Goal: Task Accomplishment & Management: Manage account settings

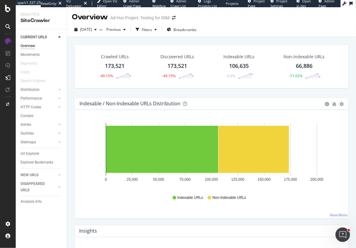
click at [75, 82] on div "Crawled URLs 173,521 -49.15% Discovered URLs 173,521 -49.15% Indexable URLs 106…" at bounding box center [211, 66] width 274 height 44
click at [92, 30] on span "2025 Sep. 14th" at bounding box center [86, 29] width 12 height 5
click at [72, 154] on div "Indexable / Non-Indexable URLs Distribution Bar Bar (by Percentage) Table Expor…" at bounding box center [211, 162] width 281 height 128
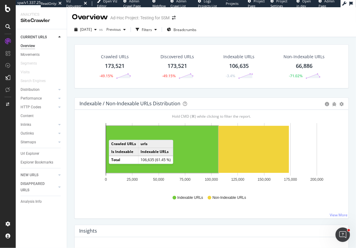
click at [66, 62] on div "Segments" at bounding box center [44, 63] width 46 height 9
click at [86, 28] on span "2025 Sep. 14th" at bounding box center [86, 29] width 12 height 5
click at [223, 37] on div "2025 Sep. 14th vs Previous Filters Breadcrumbs" at bounding box center [211, 29] width 289 height 15
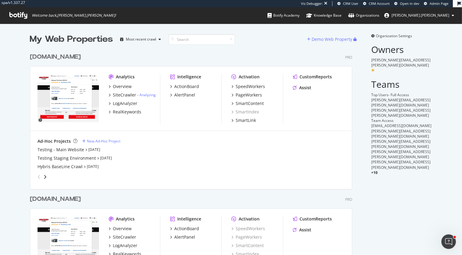
click at [68, 57] on div "[DOMAIN_NAME]" at bounding box center [55, 57] width 51 height 9
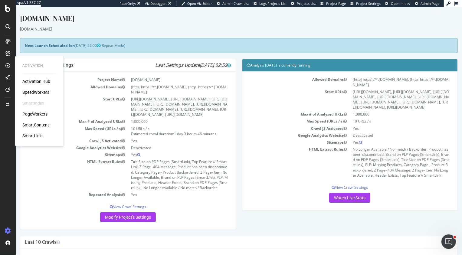
click at [37, 112] on div "PageWorkers" at bounding box center [34, 114] width 25 height 6
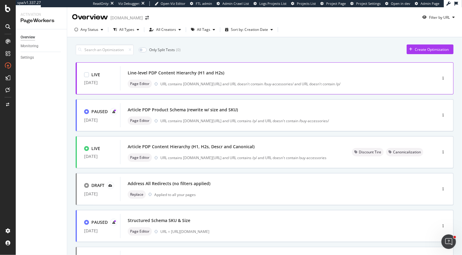
click at [186, 74] on div "Line-level PDP Content Hierarchy (H1 and H2s)" at bounding box center [176, 73] width 96 height 6
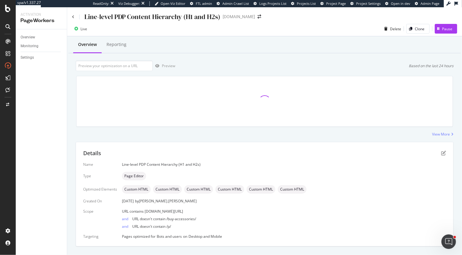
scroll to position [12, 0]
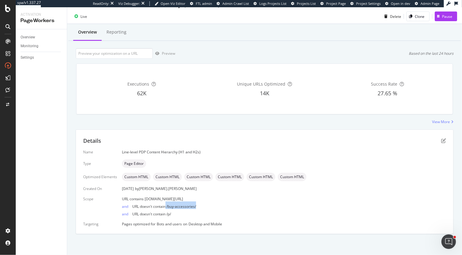
drag, startPoint x: 198, startPoint y: 206, endPoint x: 165, endPoint y: 206, distance: 33.0
click at [165, 206] on div "and URL doesn't contain /buy-accessories/" at bounding box center [284, 205] width 324 height 8
copy span "/buy-accessories/"
drag, startPoint x: 172, startPoint y: 215, endPoint x: 165, endPoint y: 215, distance: 6.4
click at [165, 215] on div "and URL doesn't contain /p/" at bounding box center [284, 213] width 324 height 8
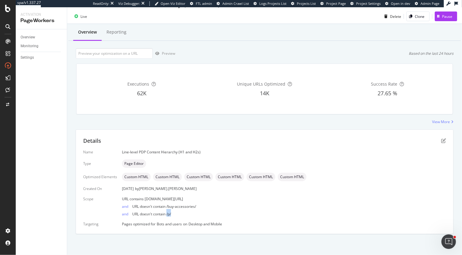
copy span "/p/"
click at [122, 57] on input "url" at bounding box center [114, 53] width 77 height 11
paste input "https://www.discounttire.com/buy-wheels/velox-momentum"
type input "https://www.discounttire.com/buy-wheels/velox-momentum"
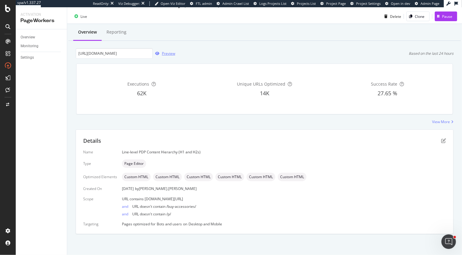
scroll to position [0, 0]
click at [164, 52] on div "Preview" at bounding box center [168, 53] width 13 height 5
drag, startPoint x: 133, startPoint y: 224, endPoint x: 167, endPoint y: 227, distance: 34.7
click at [167, 227] on div "Details Name Line-level PDP Content Hierarchy (H1 and H2s) Type Page Editor Opt…" at bounding box center [264, 182] width 377 height 104
drag, startPoint x: 148, startPoint y: 151, endPoint x: 169, endPoint y: 152, distance: 21.2
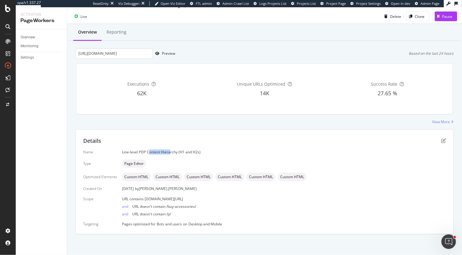
click at [169, 152] on div "Line-level PDP Content Hierarchy (H1 and H2s)" at bounding box center [284, 151] width 324 height 5
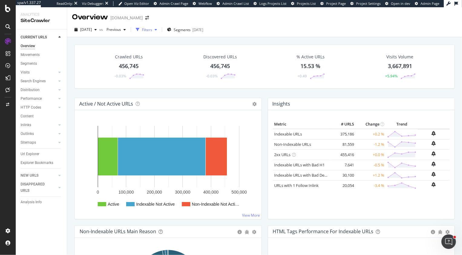
click at [152, 31] on div "Filters" at bounding box center [147, 29] width 10 height 5
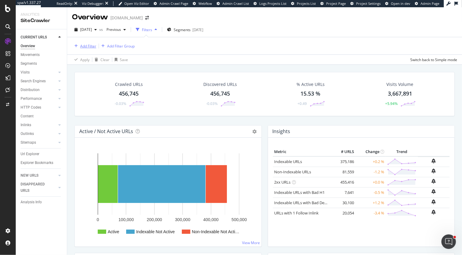
click at [86, 43] on div "Add Filter" at bounding box center [84, 46] width 24 height 7
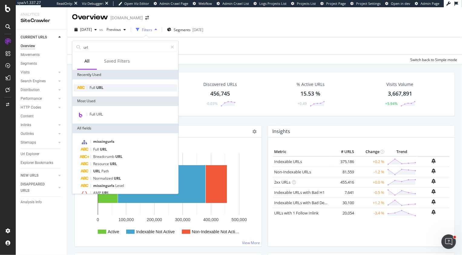
type input "url"
click at [92, 85] on span "Full" at bounding box center [92, 87] width 7 height 5
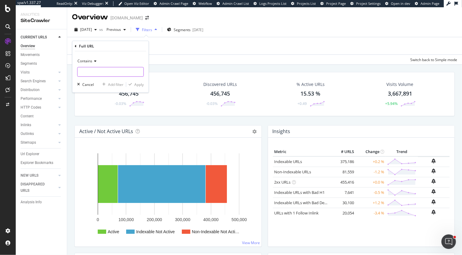
click at [94, 72] on input "text" at bounding box center [110, 72] width 66 height 10
type input "discounttire.com/buy-"
click at [140, 84] on div "Apply" at bounding box center [138, 84] width 9 height 5
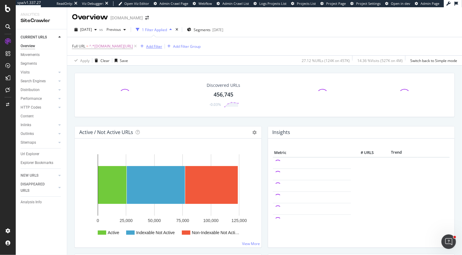
click at [157, 44] on div "Add Filter" at bounding box center [154, 46] width 16 height 5
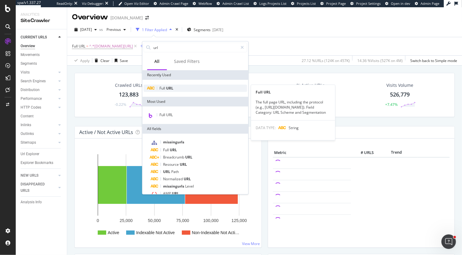
click at [167, 88] on span "URL" at bounding box center [169, 88] width 7 height 5
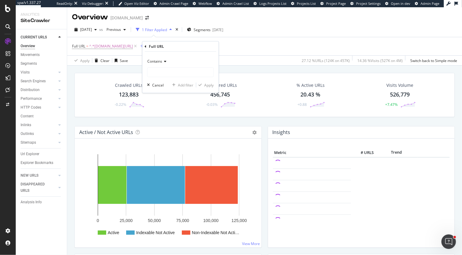
click at [157, 59] on span "Contains" at bounding box center [155, 61] width 15 height 5
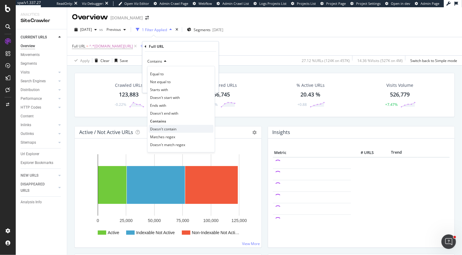
click at [166, 126] on span "Doesn't contain" at bounding box center [163, 128] width 26 height 5
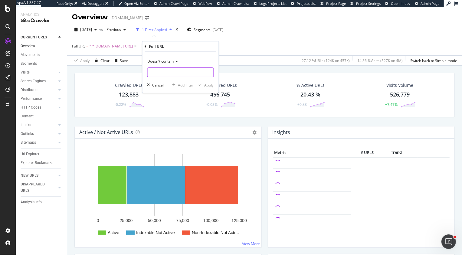
click at [165, 71] on input "text" at bounding box center [181, 72] width 66 height 10
paste input "/buy-accessories/"
type input "/buy-accessories/"
click at [212, 82] on button "Apply" at bounding box center [205, 85] width 18 height 6
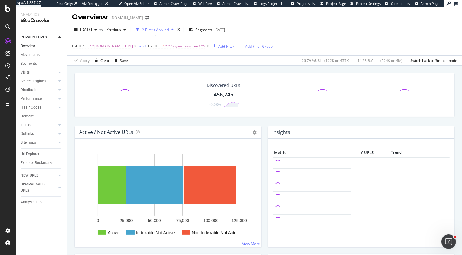
click at [227, 47] on div "Add Filter" at bounding box center [226, 46] width 16 height 5
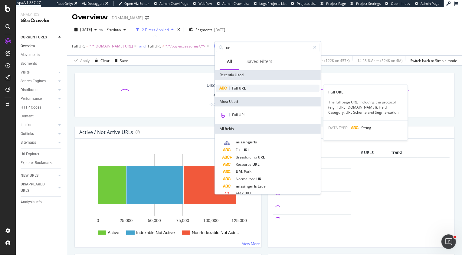
click at [248, 89] on div "Full URL" at bounding box center [267, 88] width 103 height 7
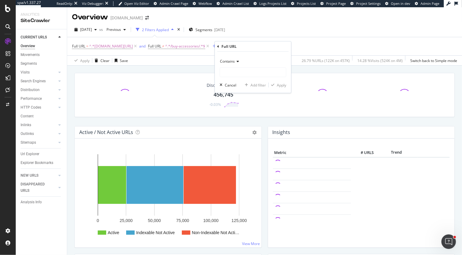
click at [229, 61] on span "Contains" at bounding box center [227, 61] width 15 height 5
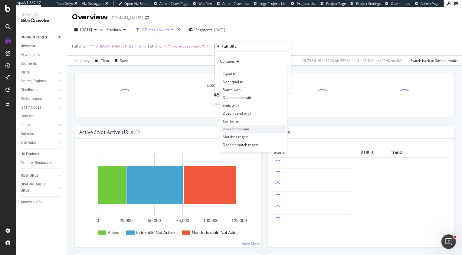
click at [245, 130] on span "Doesn't contain" at bounding box center [235, 128] width 26 height 5
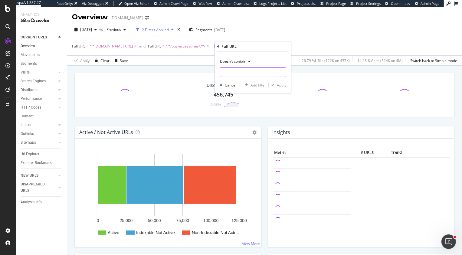
click at [245, 68] on input "text" at bounding box center [253, 72] width 66 height 10
paste input "/p/"
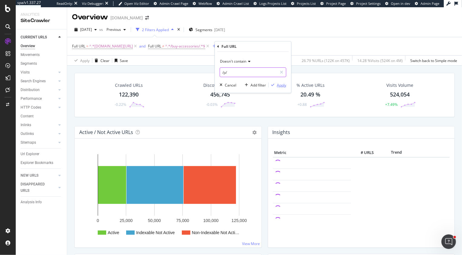
type input "/p/"
click at [282, 83] on div "Apply" at bounding box center [281, 84] width 9 height 5
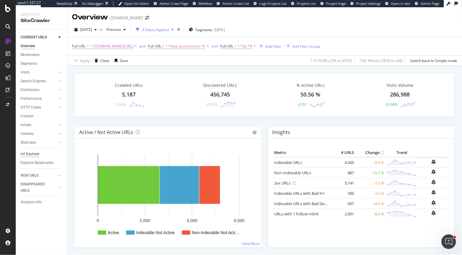
click at [34, 155] on div "Url Explorer" at bounding box center [30, 154] width 19 height 6
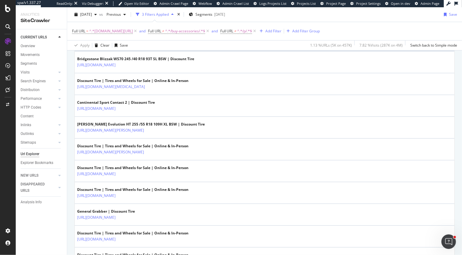
scroll to position [193, 0]
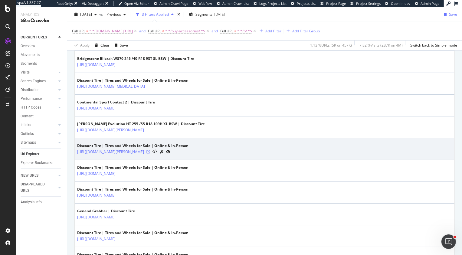
click at [150, 151] on icon at bounding box center [148, 152] width 4 height 4
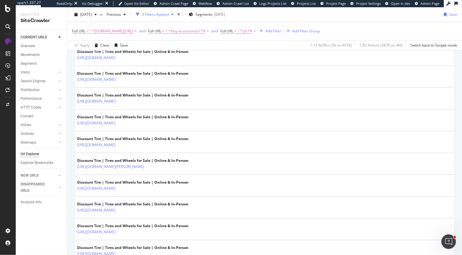
scroll to position [571, 0]
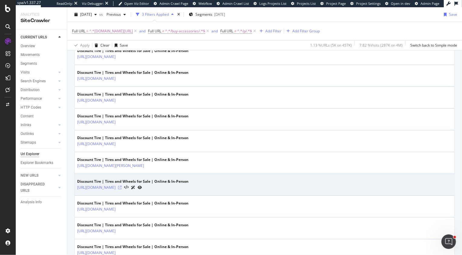
click at [122, 186] on icon at bounding box center [120, 188] width 4 height 4
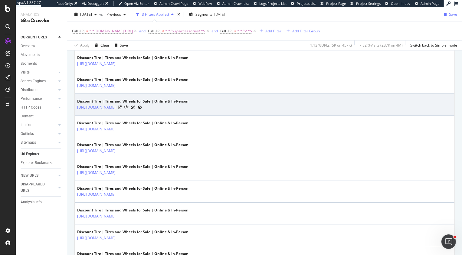
scroll to position [819, 0]
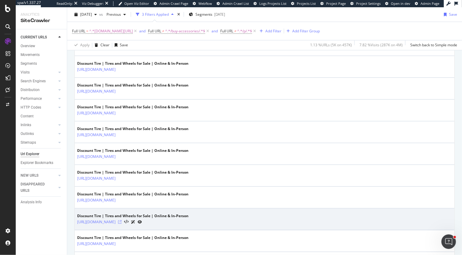
click at [122, 221] on icon at bounding box center [120, 222] width 4 height 4
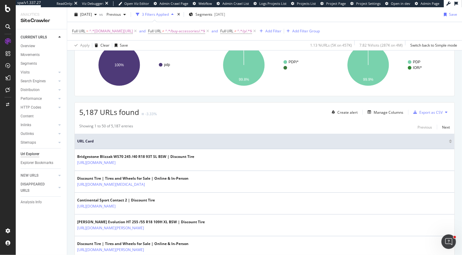
scroll to position [106, 0]
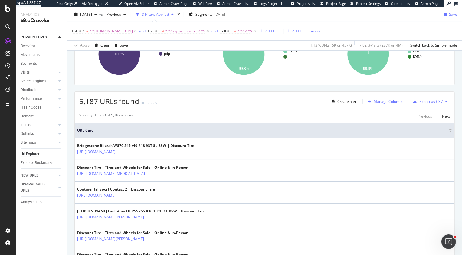
click at [384, 100] on div "Manage Columns" at bounding box center [388, 101] width 30 height 5
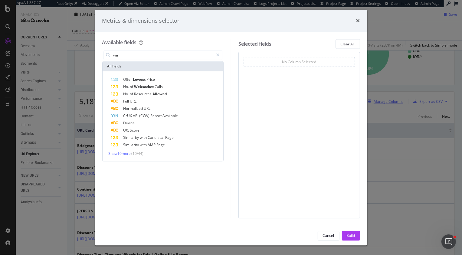
type input "w"
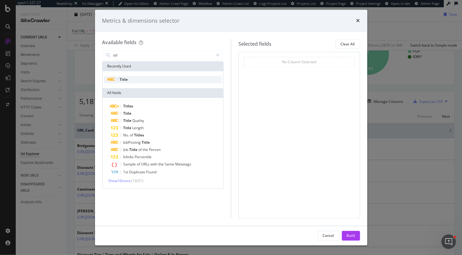
click at [204, 79] on div "Title" at bounding box center [163, 79] width 118 height 7
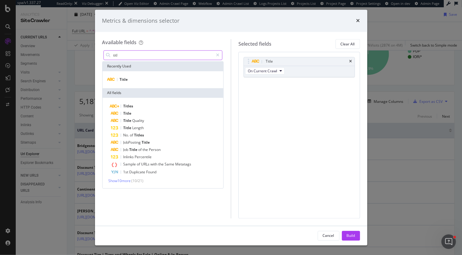
click at [164, 55] on input "titl" at bounding box center [163, 55] width 101 height 9
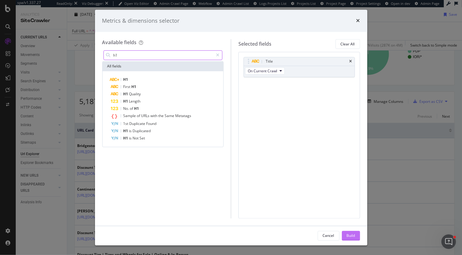
type input "h1"
drag, startPoint x: 350, startPoint y: 234, endPoint x: 303, endPoint y: 60, distance: 180.8
click at [350, 233] on div "Build" at bounding box center [350, 235] width 8 height 5
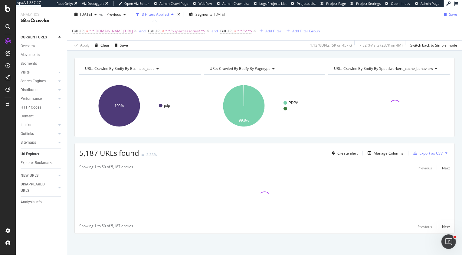
scroll to position [54, 0]
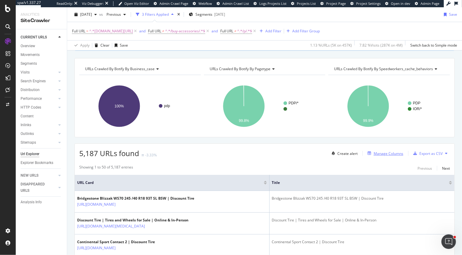
click at [377, 153] on div "Manage Columns" at bounding box center [388, 153] width 30 height 5
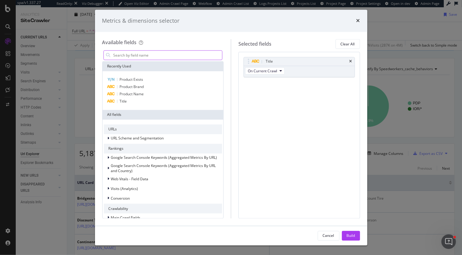
click at [151, 51] on input "modal" at bounding box center [167, 55] width 109 height 9
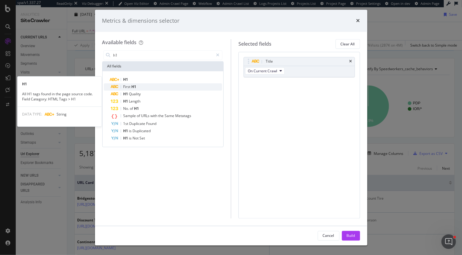
type input "h1"
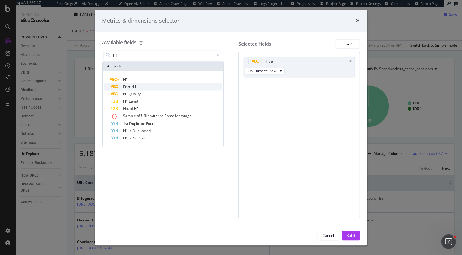
click at [141, 84] on div "First H1" at bounding box center [166, 86] width 111 height 7
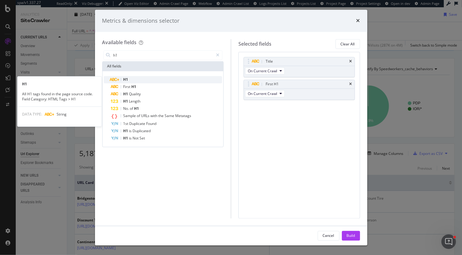
click at [141, 81] on div "H1" at bounding box center [166, 79] width 111 height 7
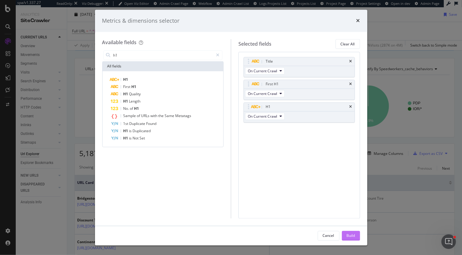
click at [354, 234] on div "Build" at bounding box center [350, 235] width 8 height 5
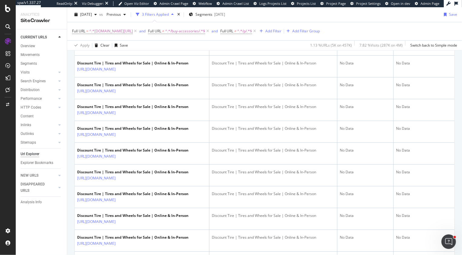
scroll to position [928, 0]
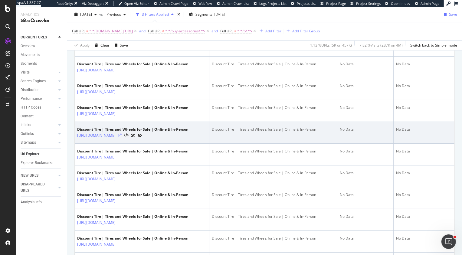
click at [122, 137] on icon at bounding box center [120, 136] width 4 height 4
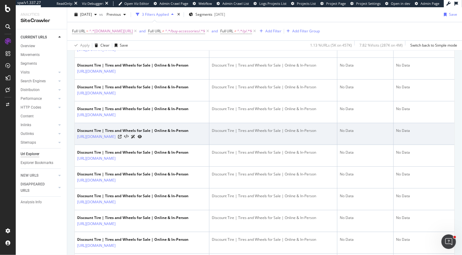
scroll to position [849, 0]
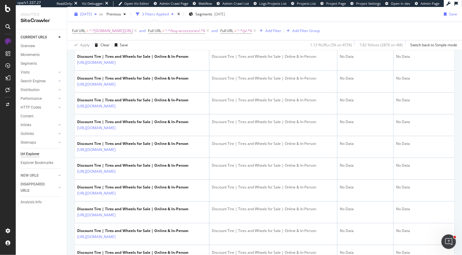
click at [92, 14] on span "[DATE]" at bounding box center [86, 14] width 12 height 5
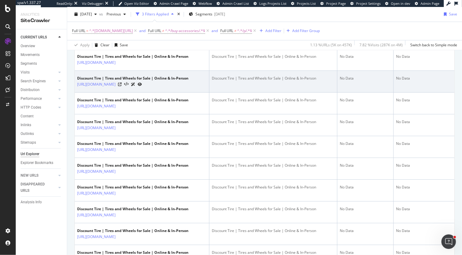
click at [261, 93] on td "Discount Tire | Tires and Wheels for Sale | Online & In-Person" at bounding box center [273, 82] width 128 height 22
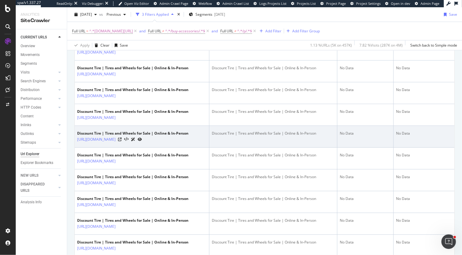
scroll to position [789, 0]
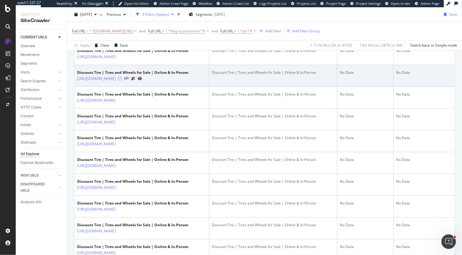
click at [122, 80] on icon at bounding box center [120, 79] width 4 height 4
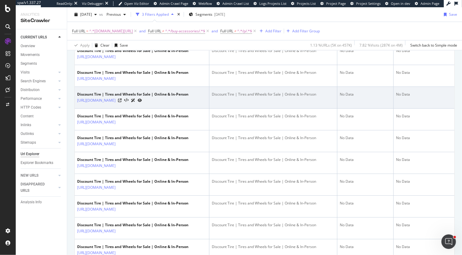
click at [243, 97] on div "Discount Tire | Tires and Wheels for Sale | Online & In-Person" at bounding box center [273, 94] width 123 height 5
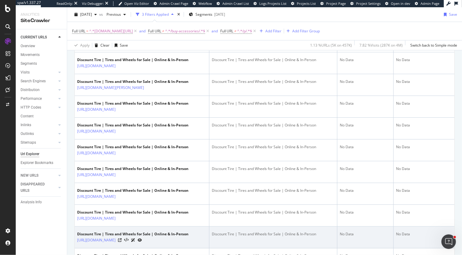
scroll to position [599, 0]
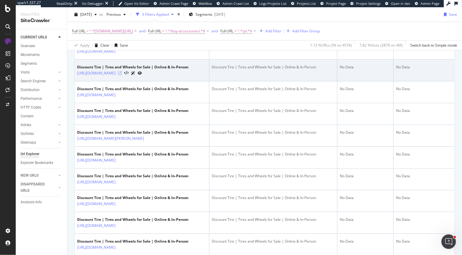
click at [122, 75] on icon at bounding box center [120, 73] width 4 height 4
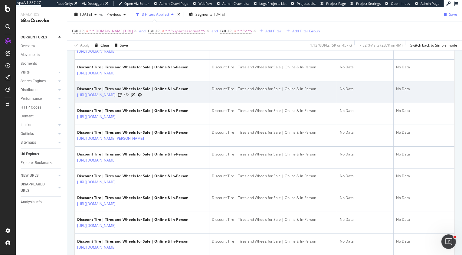
click at [128, 97] on icon at bounding box center [126, 95] width 5 height 4
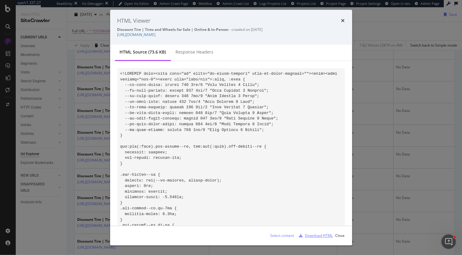
click at [315, 235] on div "Download HTML" at bounding box center [319, 235] width 28 height 5
click at [343, 21] on icon "times" at bounding box center [343, 20] width 4 height 5
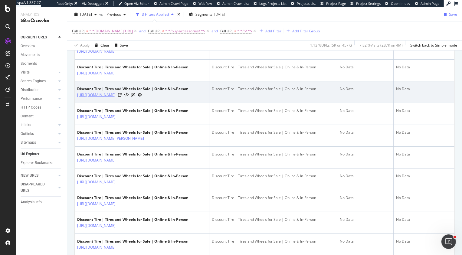
click at [115, 98] on link "https://www.discounttire.com/buy-wheels/atx-series-ax194-ravine" at bounding box center [96, 95] width 38 height 6
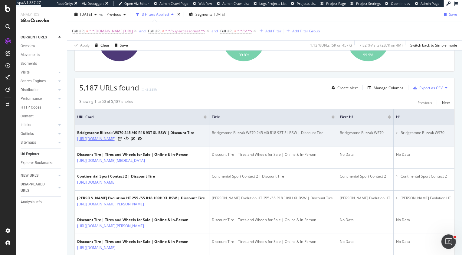
scroll to position [120, 0]
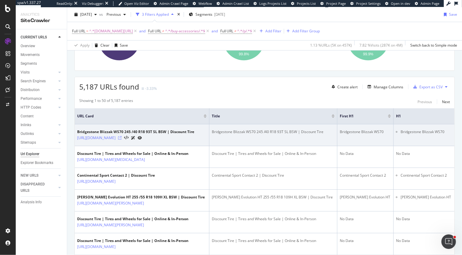
click at [122, 137] on icon at bounding box center [120, 138] width 4 height 4
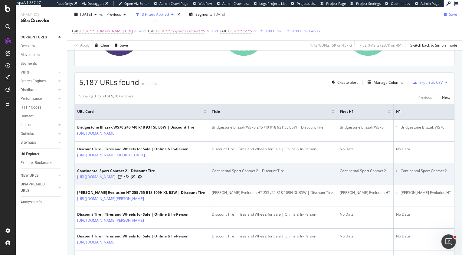
scroll to position [0, 0]
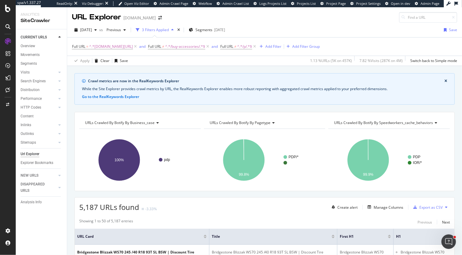
click at [133, 128] on div "URLs Crawled By Botify By business_case Chart (by Value) Table Expand Export as…" at bounding box center [140, 123] width 122 height 12
click at [133, 125] on span "URLs Crawled By Botify By business_case" at bounding box center [120, 122] width 70 height 5
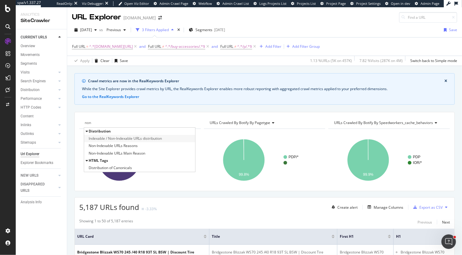
type input "non"
click at [137, 138] on span "Indexable / Non-Indexable URLs distribution" at bounding box center [125, 138] width 73 height 6
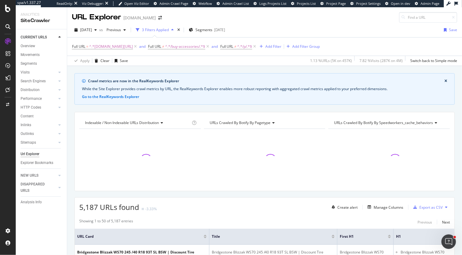
click at [229, 125] on div "URLs Crawled By Botify By pagetype" at bounding box center [264, 123] width 112 height 10
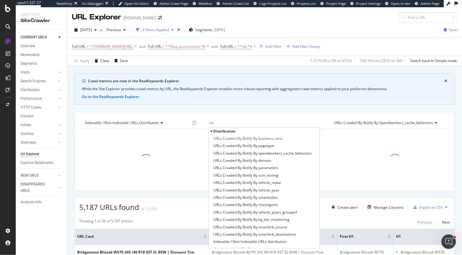
type input "non"
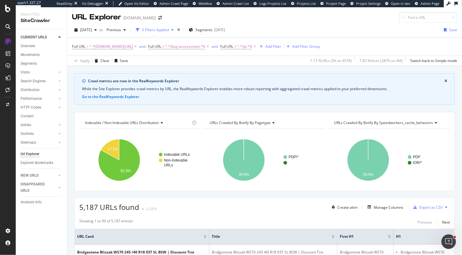
click at [211, 200] on div "5,187 URLs found -3.33% Create alert Manage Columns Export as CSV" at bounding box center [264, 204] width 379 height 15
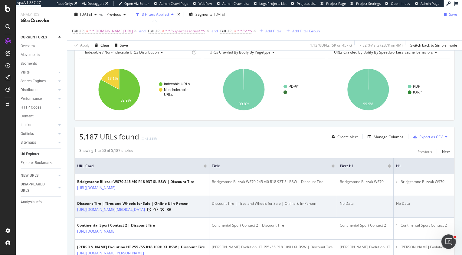
scroll to position [72, 0]
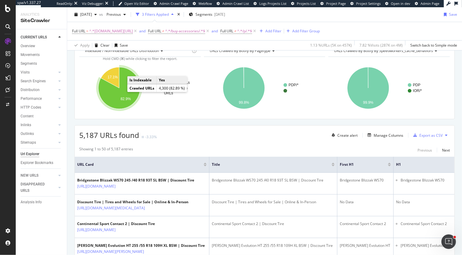
click at [127, 98] on text "82.9%" at bounding box center [125, 99] width 10 height 4
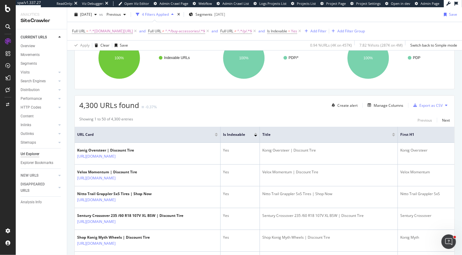
scroll to position [106, 0]
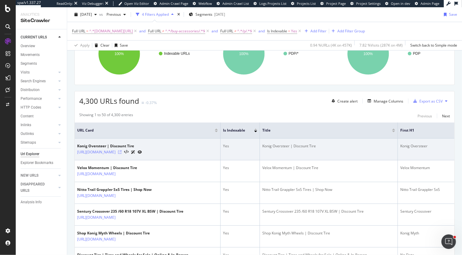
click at [122, 151] on icon at bounding box center [120, 152] width 4 height 4
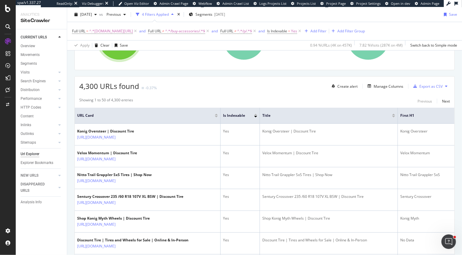
scroll to position [125, 0]
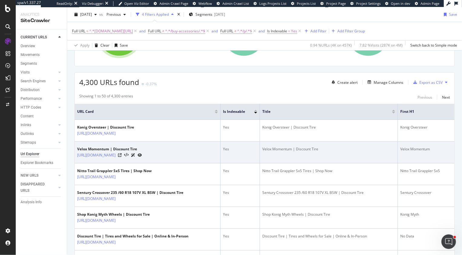
click at [142, 152] on div "[URL][DOMAIN_NAME]" at bounding box center [109, 155] width 65 height 6
click at [122, 154] on icon at bounding box center [120, 155] width 4 height 4
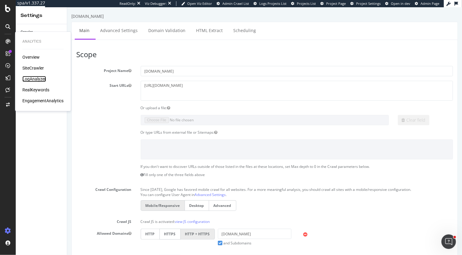
click at [41, 77] on div "LogAnalyzer" at bounding box center [34, 79] width 24 height 6
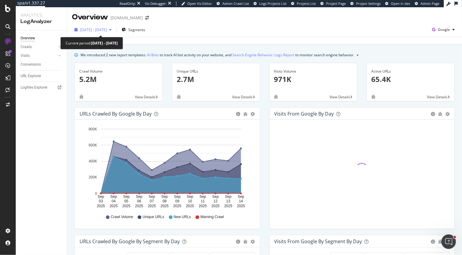
click at [95, 28] on span "[DATE] - [DATE]" at bounding box center [93, 29] width 27 height 5
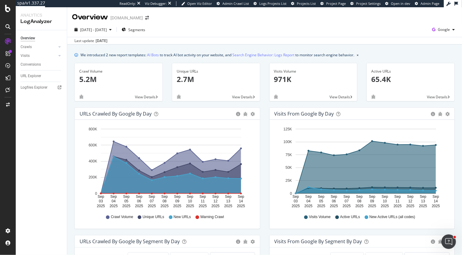
click at [84, 167] on icon "[DATE] [DATE] [DATE] [DATE] [DATE] [DATE] [DATE] [DATE] [DATE] [DATE] [DATE] [D…" at bounding box center [167, 167] width 175 height 84
click at [57, 45] on div "Crawls" at bounding box center [44, 47] width 46 height 9
click at [39, 46] on link "Crawls" at bounding box center [39, 47] width 36 height 6
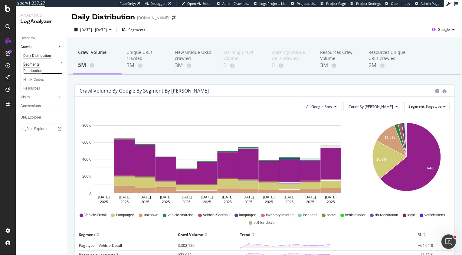
click at [41, 70] on div "Segments Distribution" at bounding box center [40, 67] width 34 height 13
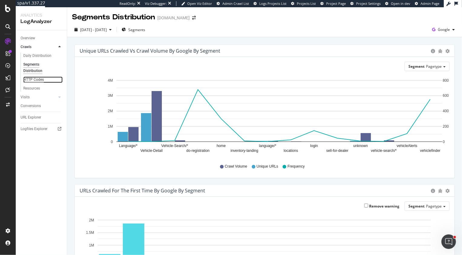
click at [40, 81] on div "HTTP Codes" at bounding box center [33, 79] width 21 height 6
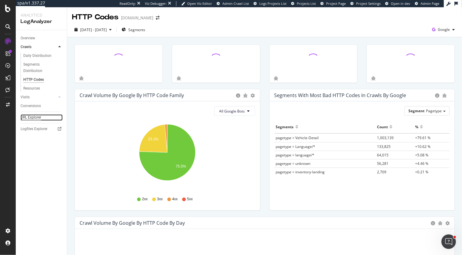
click at [36, 118] on div "URL Explorer" at bounding box center [31, 117] width 21 height 6
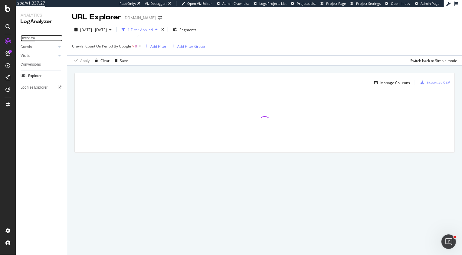
click at [29, 40] on div "Overview" at bounding box center [28, 38] width 15 height 6
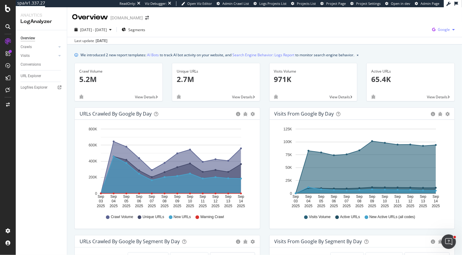
click at [441, 32] on div "Google" at bounding box center [443, 29] width 28 height 9
click at [408, 28] on div "Bing" at bounding box center [409, 24] width 42 height 9
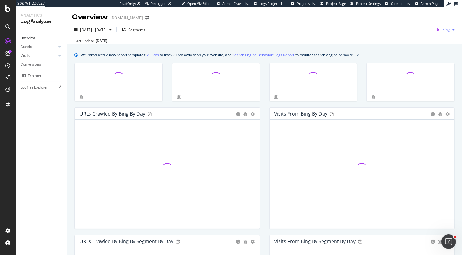
click at [449, 29] on span "Bing" at bounding box center [446, 29] width 8 height 5
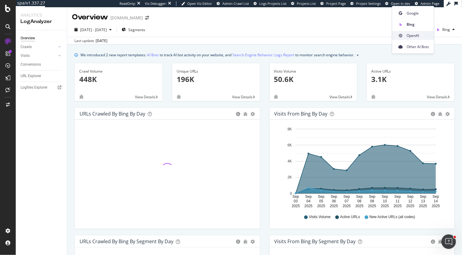
click at [418, 34] on span "OpenAI" at bounding box center [417, 35] width 22 height 5
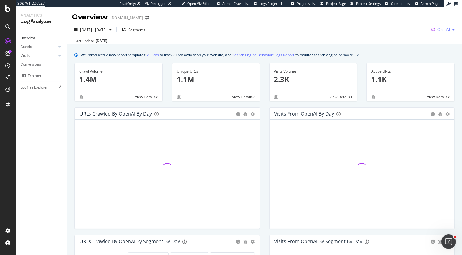
click at [450, 30] on div "button" at bounding box center [453, 30] width 7 height 4
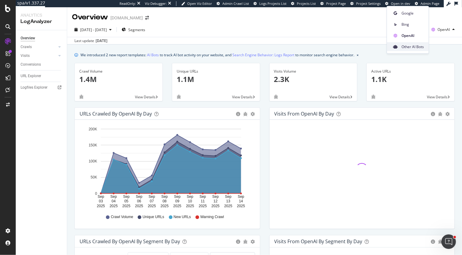
click at [419, 47] on span "Other AI Bots" at bounding box center [412, 46] width 22 height 5
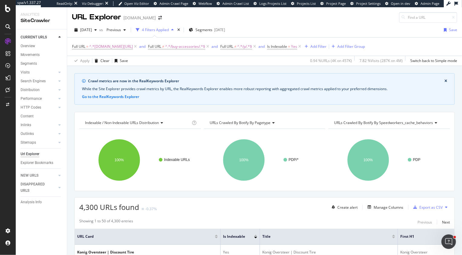
scroll to position [125, 0]
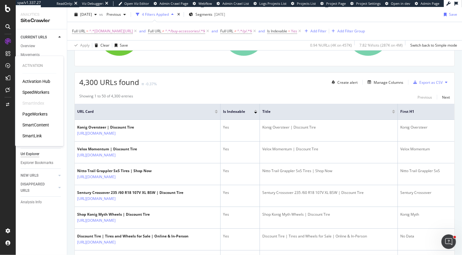
click at [31, 113] on div "PageWorkers" at bounding box center [34, 114] width 25 height 6
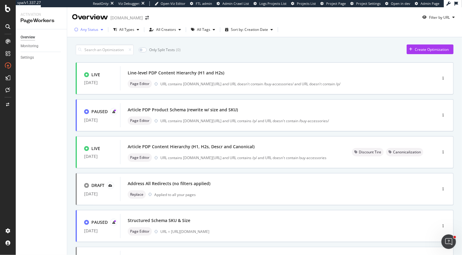
click at [93, 31] on div "Any Status" at bounding box center [89, 30] width 18 height 4
click at [93, 65] on div "Any Status Live ( 17 ) Paused ( 7 ) Draft ( 2 )" at bounding box center [90, 57] width 27 height 35
click at [93, 63] on div "Paused" at bounding box center [90, 62] width 12 height 5
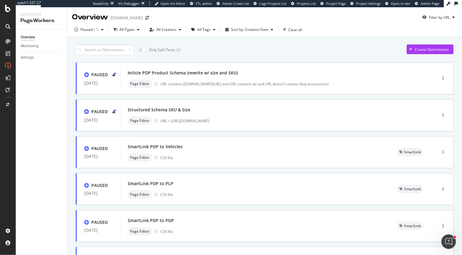
click at [257, 53] on div "Only Split Tests ( 0 ) Create Optimization" at bounding box center [265, 49] width 378 height 11
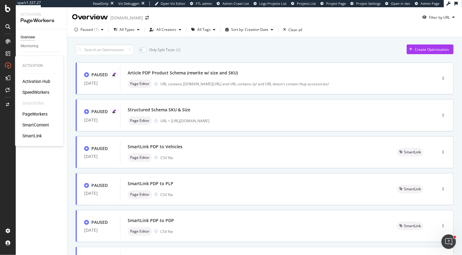
click at [33, 91] on div "SpeedWorkers" at bounding box center [35, 92] width 27 height 6
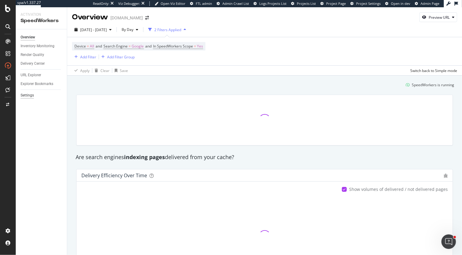
click at [26, 98] on div "Settings" at bounding box center [27, 95] width 13 height 6
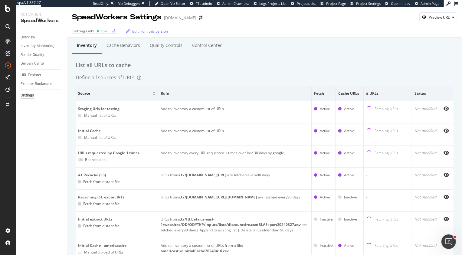
click at [91, 33] on div "Settings v91" at bounding box center [83, 30] width 21 height 5
